Goal: Complete application form

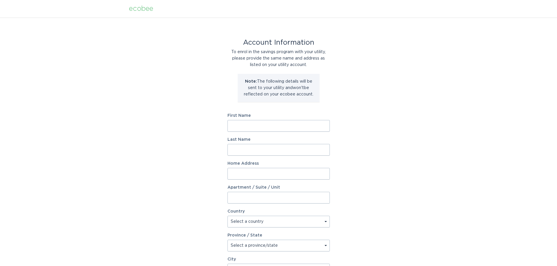
click at [292, 127] on input "First Name" at bounding box center [278, 126] width 102 height 12
type input "Crystal"
type input "[PERSON_NAME]"
type input "[STREET_ADDRESS]"
select select "US"
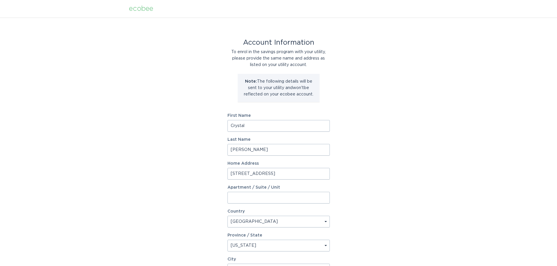
select select "MI"
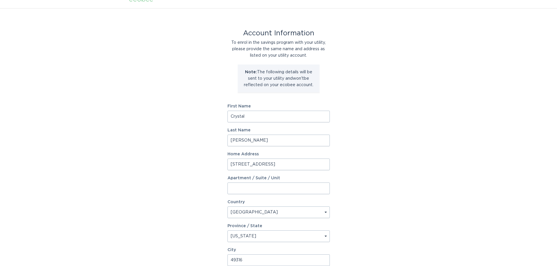
type input "49316"
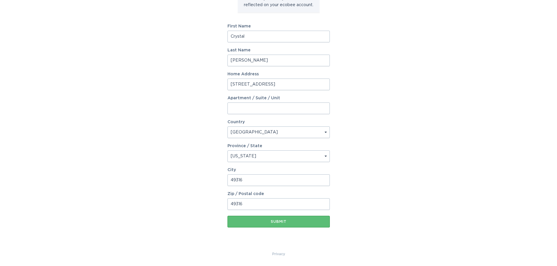
type input "49316"
drag, startPoint x: 253, startPoint y: 179, endPoint x: 181, endPoint y: 174, distance: 72.1
click at [186, 175] on div "Account Information To enrol in the savings program with your utility, please p…" at bounding box center [278, 89] width 557 height 323
type input "Caledonia"
click at [289, 226] on button "Submit" at bounding box center [278, 222] width 102 height 12
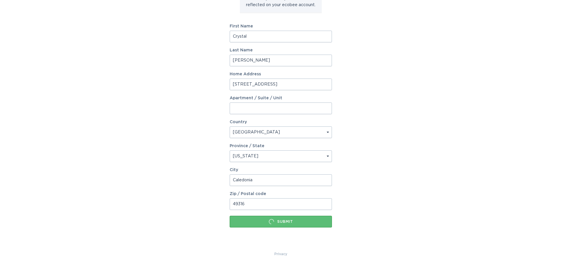
scroll to position [0, 0]
